Goal: Information Seeking & Learning: Understand process/instructions

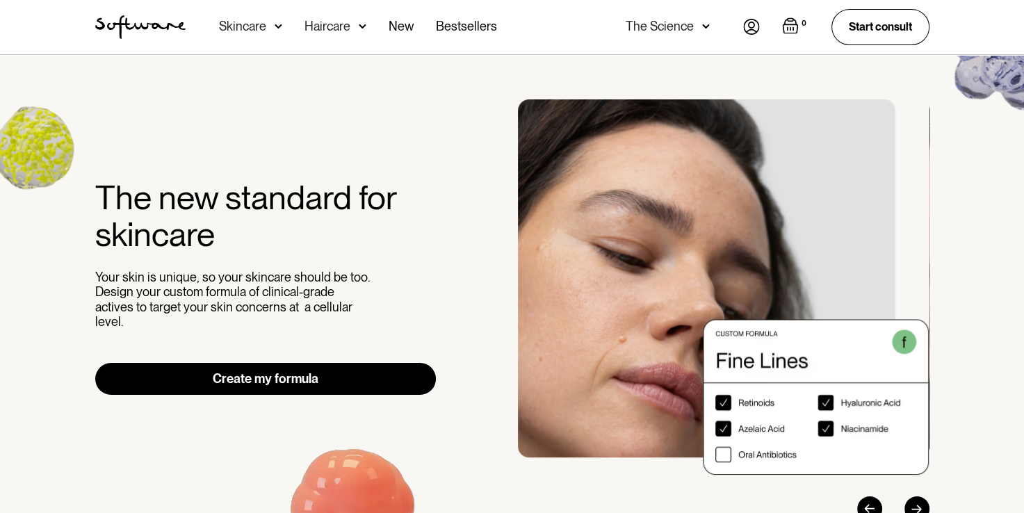
click at [757, 24] on img at bounding box center [751, 27] width 17 height 16
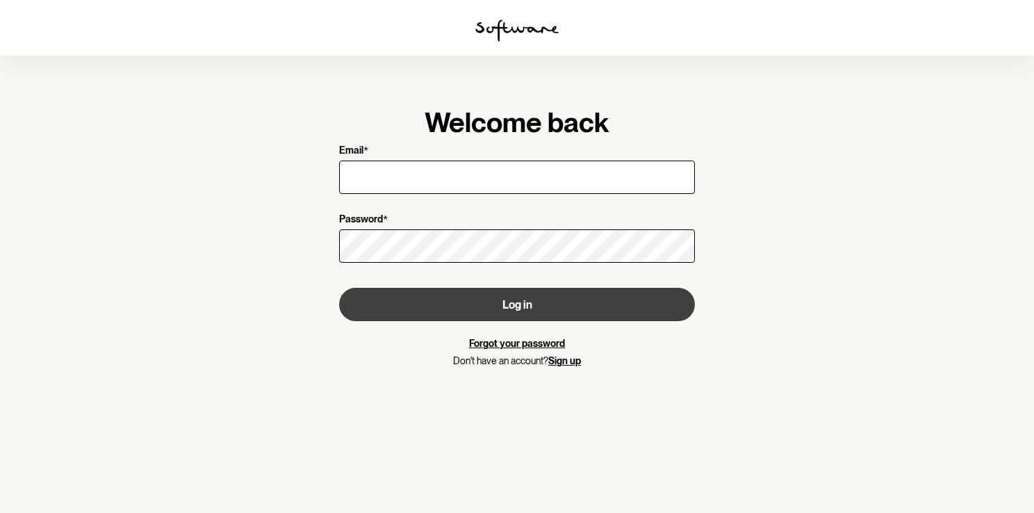
type input "[EMAIL_ADDRESS][DOMAIN_NAME]"
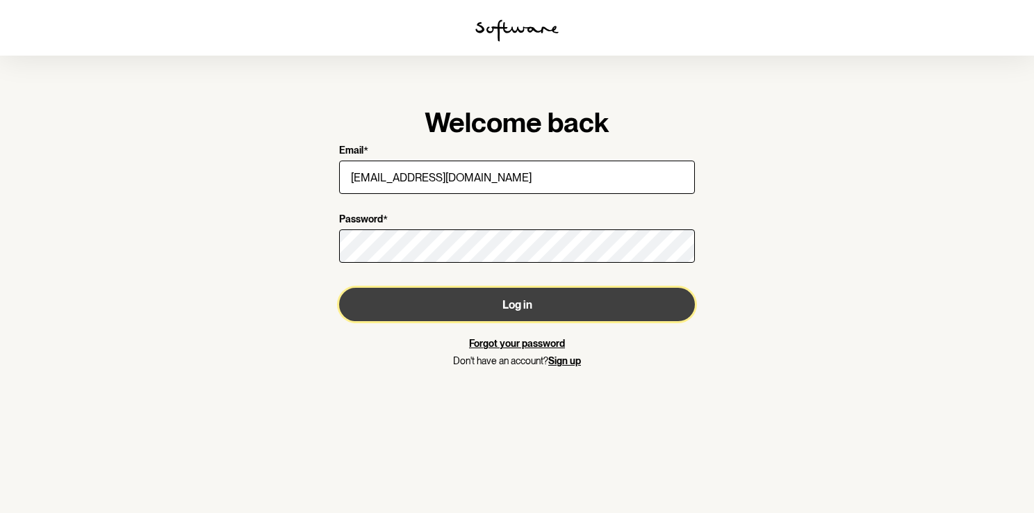
click at [504, 307] on button "Log in" at bounding box center [517, 304] width 356 height 33
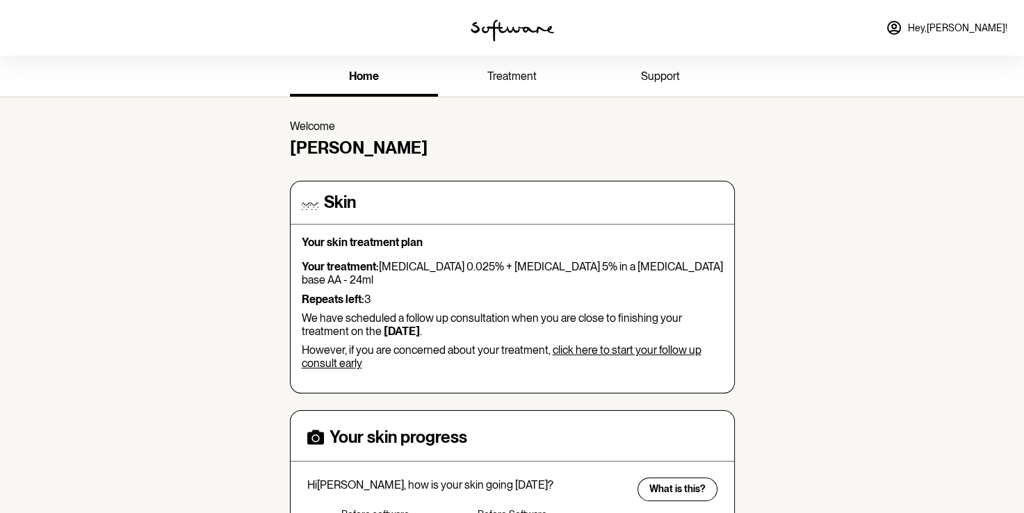
click at [500, 76] on span "treatment" at bounding box center [511, 76] width 49 height 13
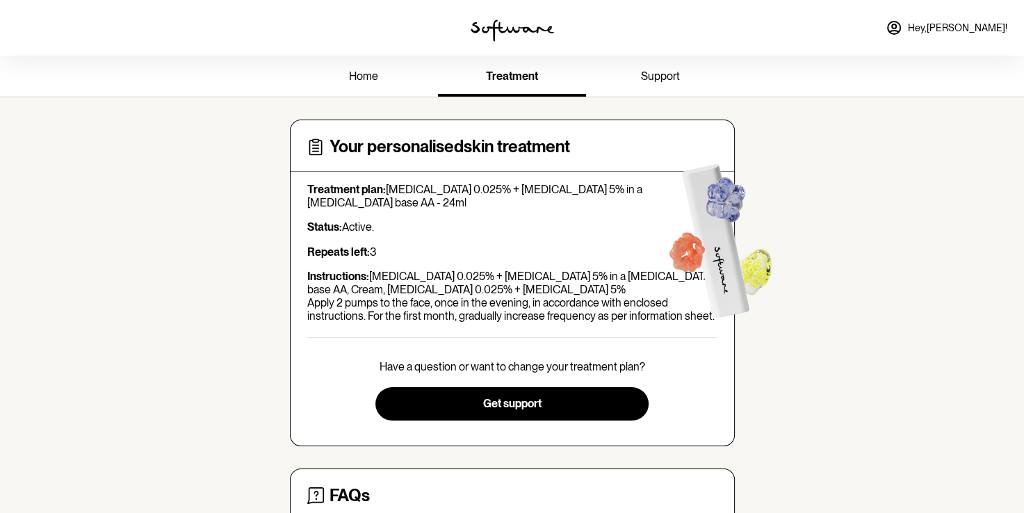
click at [658, 83] on link "support" at bounding box center [660, 77] width 148 height 38
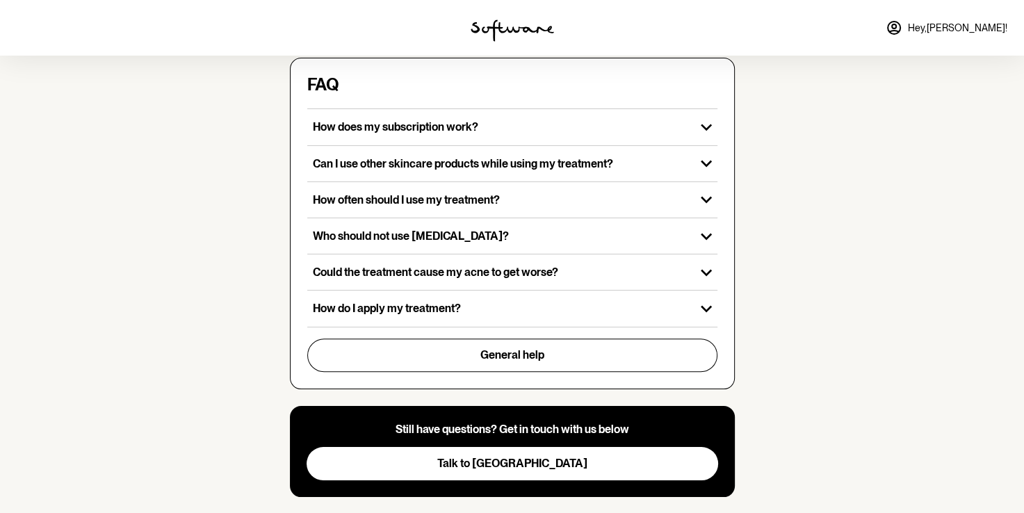
scroll to position [445, 0]
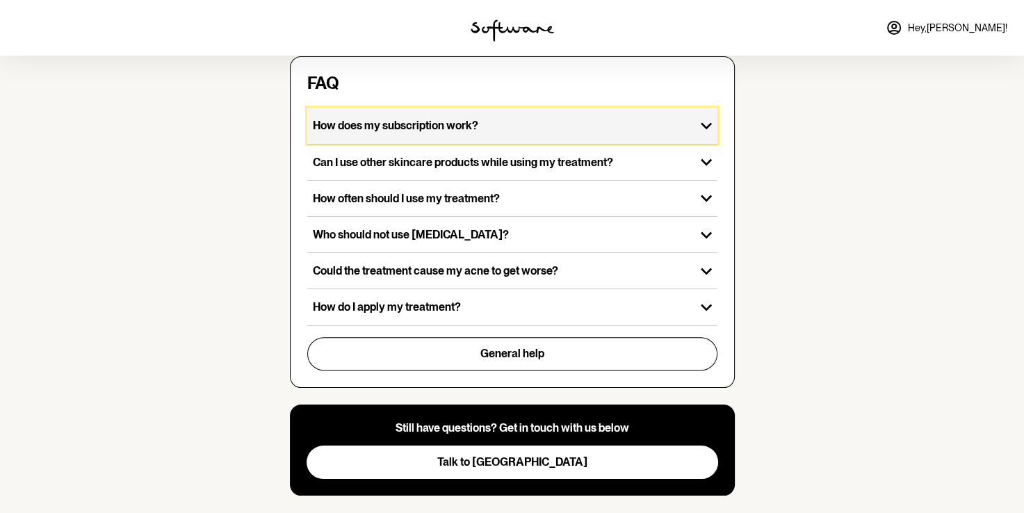
click at [564, 119] on p "How does my subscription work?" at bounding box center [501, 125] width 377 height 13
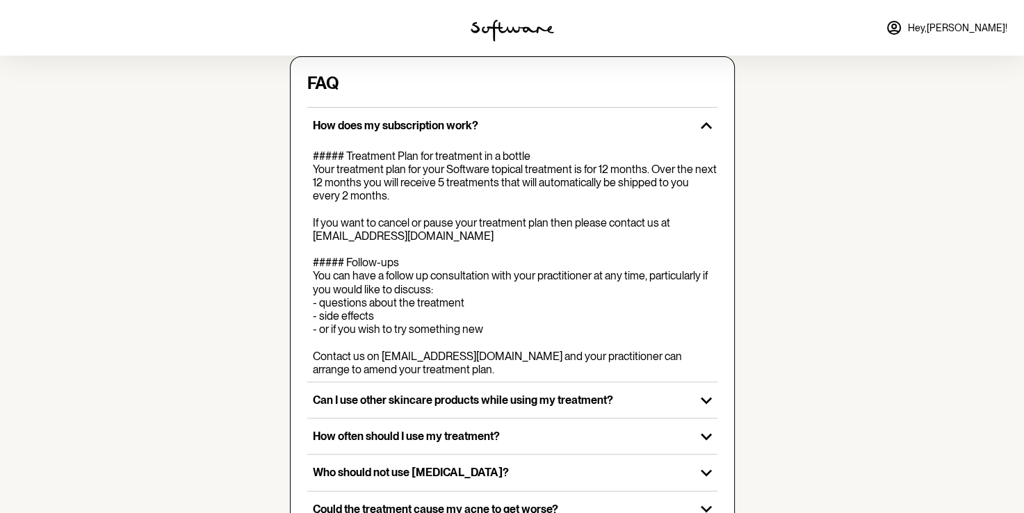
click at [884, 143] on div "home treatment support Let us know what type of help you're looking for! Select…" at bounding box center [512, 194] width 1024 height 1167
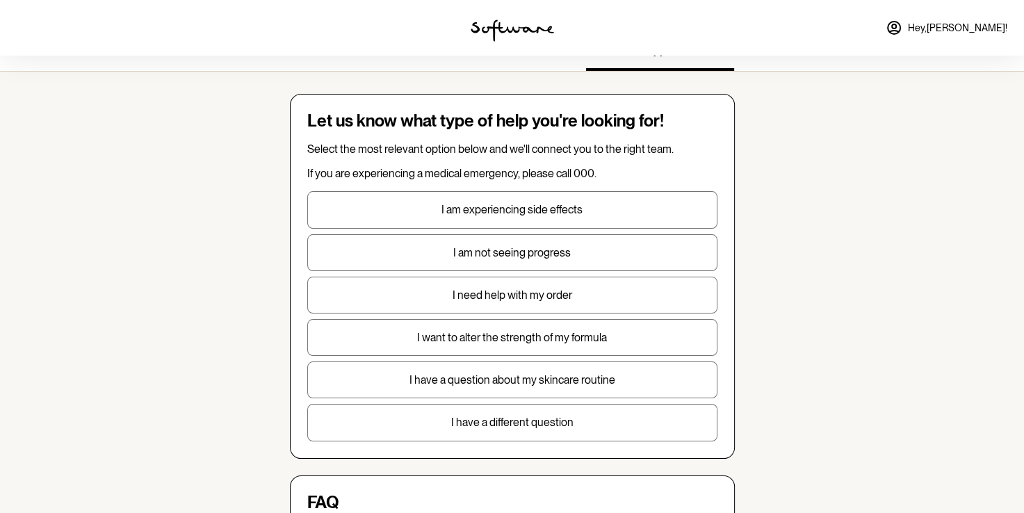
scroll to position [0, 0]
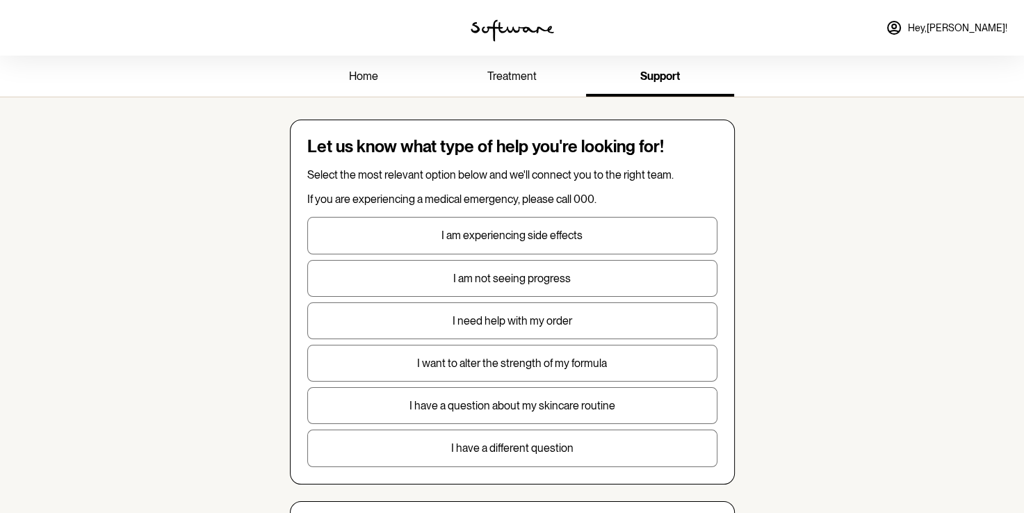
click at [364, 76] on span "home" at bounding box center [363, 76] width 29 height 13
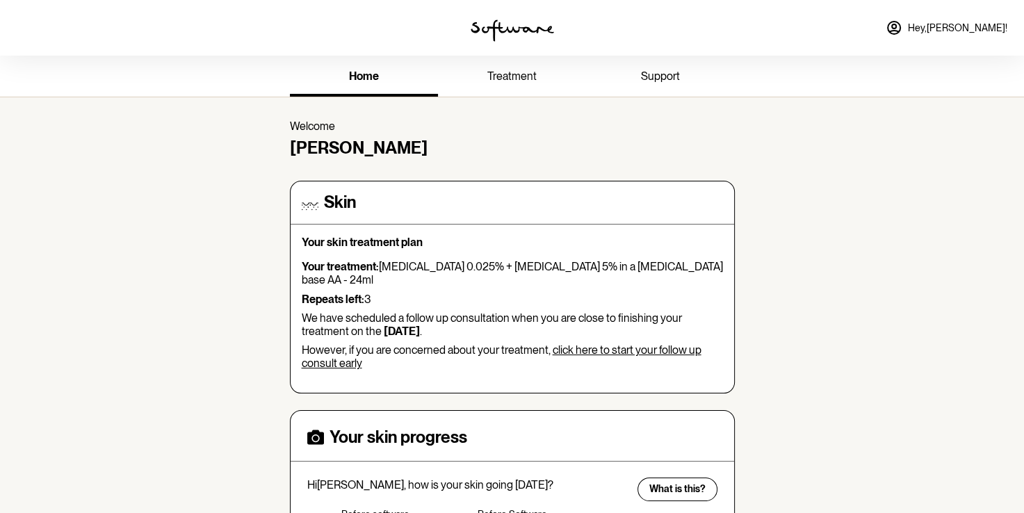
click at [514, 75] on span "treatment" at bounding box center [511, 76] width 49 height 13
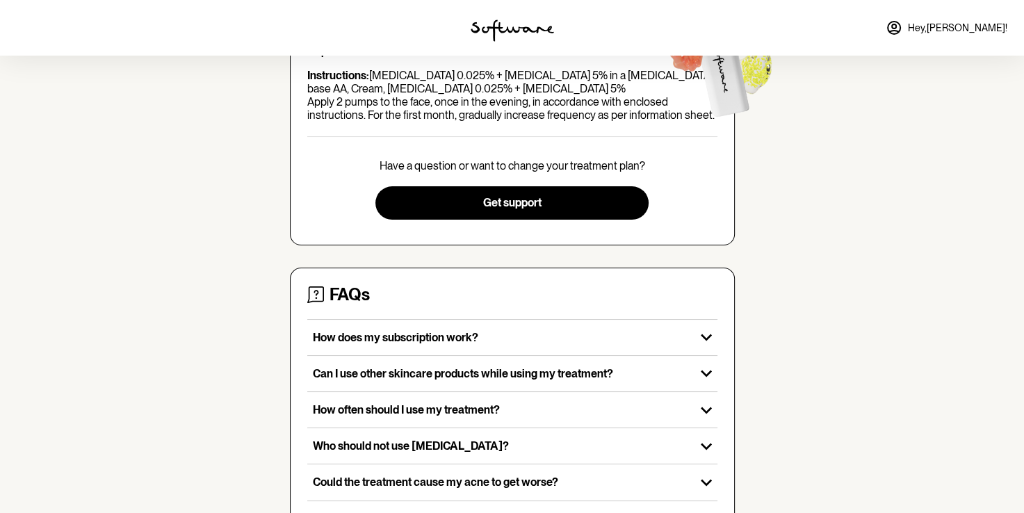
scroll to position [262, 0]
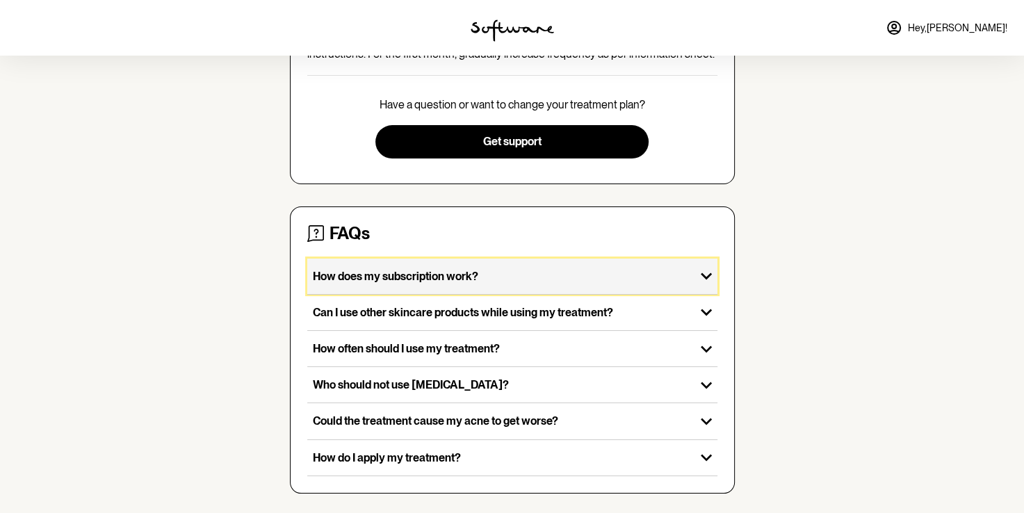
click at [448, 272] on p "How does my subscription work?" at bounding box center [501, 276] width 377 height 13
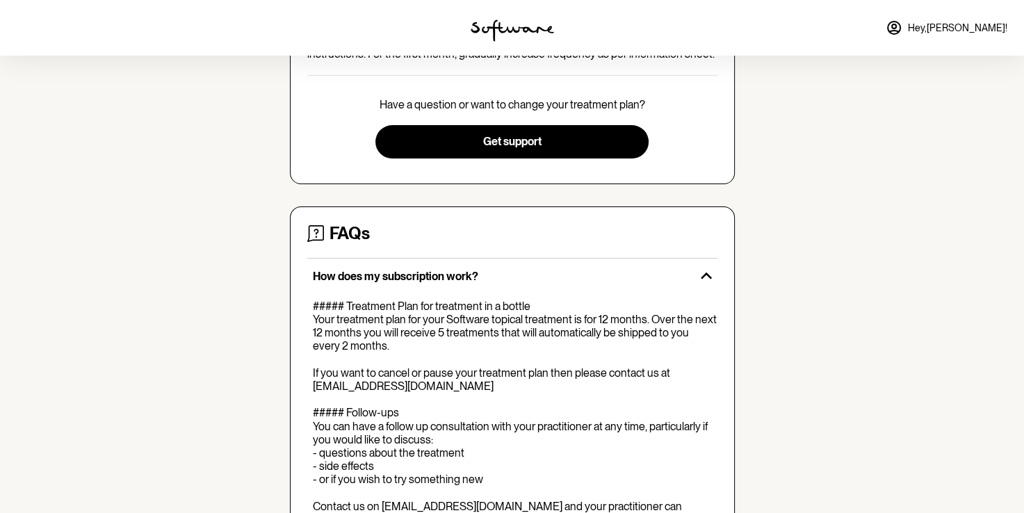
click at [573, 412] on div "##### Treatment Plan for treatment in a bottle Your treatment plan for your Sof…" at bounding box center [515, 413] width 405 height 227
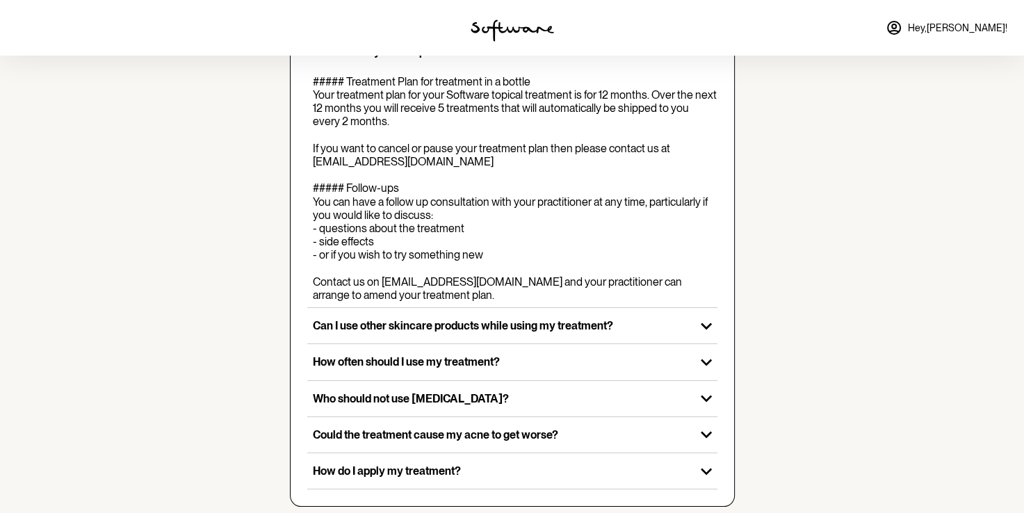
scroll to position [484, 0]
